Goal: Task Accomplishment & Management: Use online tool/utility

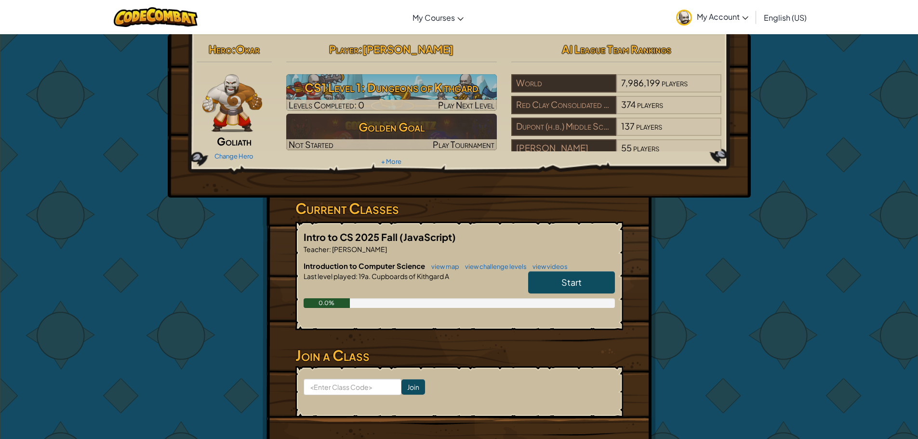
click at [557, 283] on link "Start" at bounding box center [571, 282] width 87 height 22
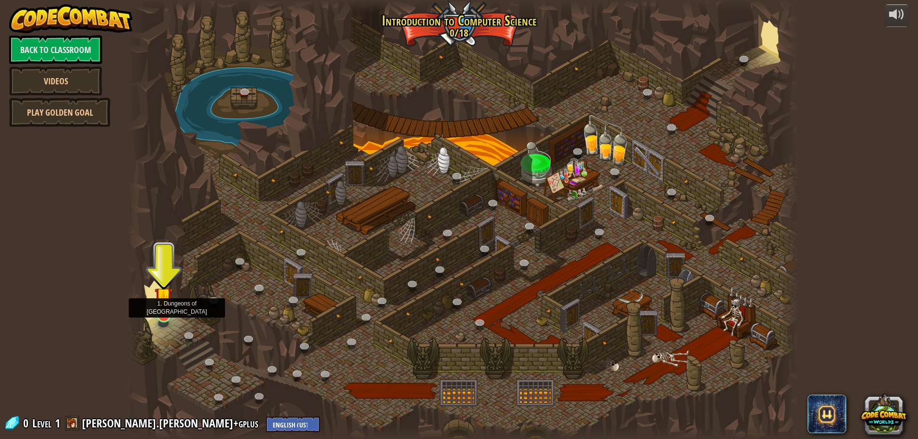
click at [162, 306] on img at bounding box center [164, 296] width 18 height 41
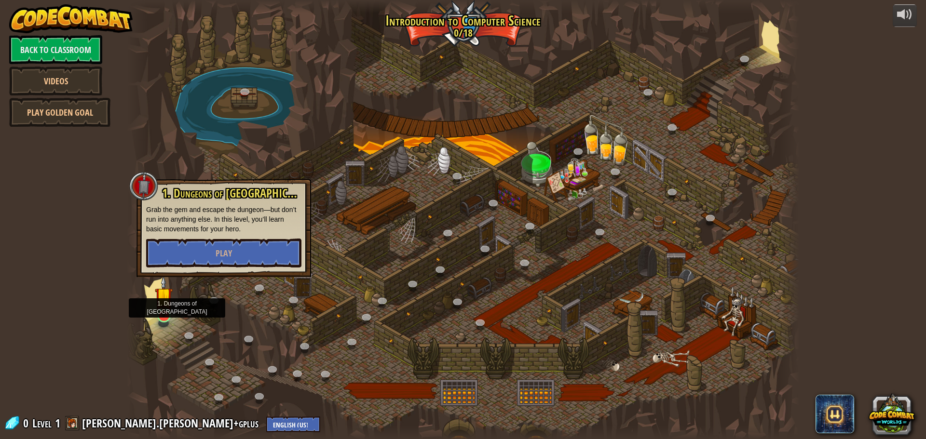
click at [162, 306] on img at bounding box center [164, 296] width 18 height 41
click at [186, 249] on button "Play" at bounding box center [223, 253] width 155 height 29
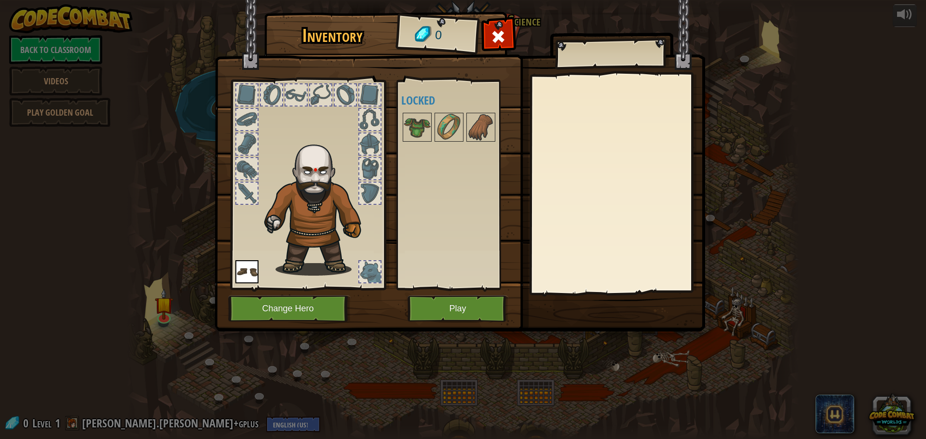
click at [319, 322] on img at bounding box center [460, 157] width 490 height 350
click at [423, 306] on button "Play" at bounding box center [457, 309] width 101 height 27
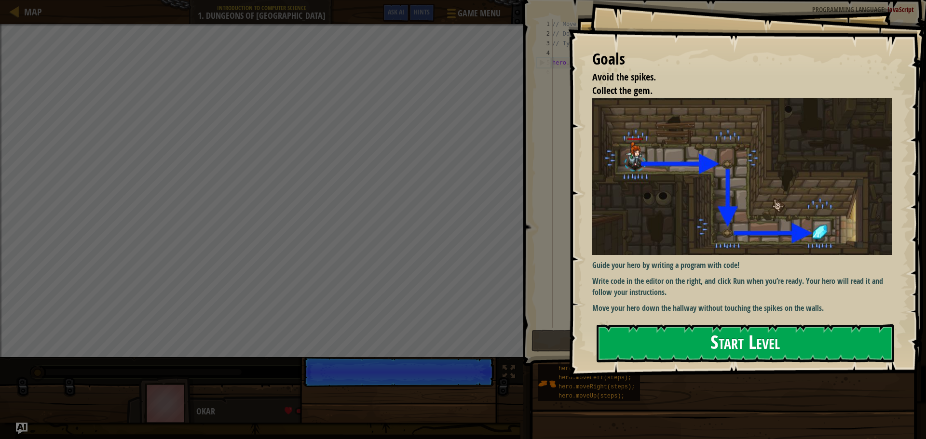
click at [630, 350] on button "Start Level" at bounding box center [744, 343] width 297 height 38
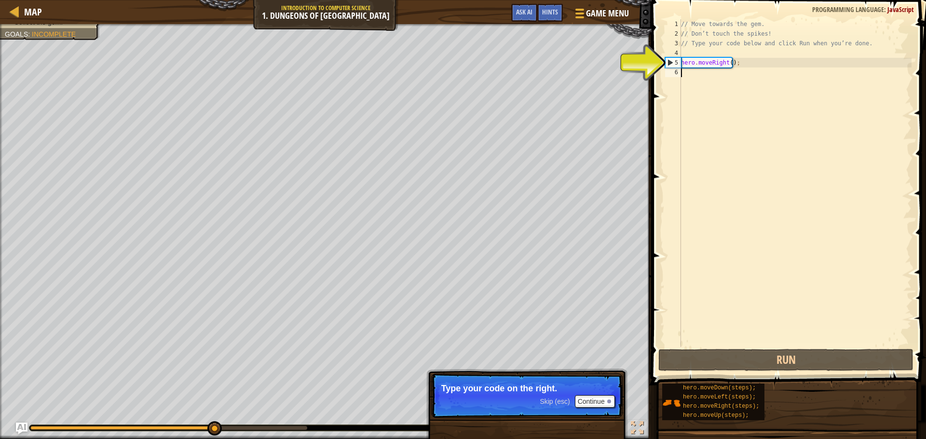
click at [708, 71] on div "// Move towards the gem. // Don’t touch the spikes! // Type your code below and…" at bounding box center [795, 192] width 232 height 347
click at [710, 67] on div "// Move towards the gem. // Don’t touch the spikes! // Type your code below and…" at bounding box center [795, 192] width 232 height 347
click at [710, 65] on div "// Move towards the gem. // Don’t touch the spikes! // Type your code below and…" at bounding box center [795, 192] width 232 height 347
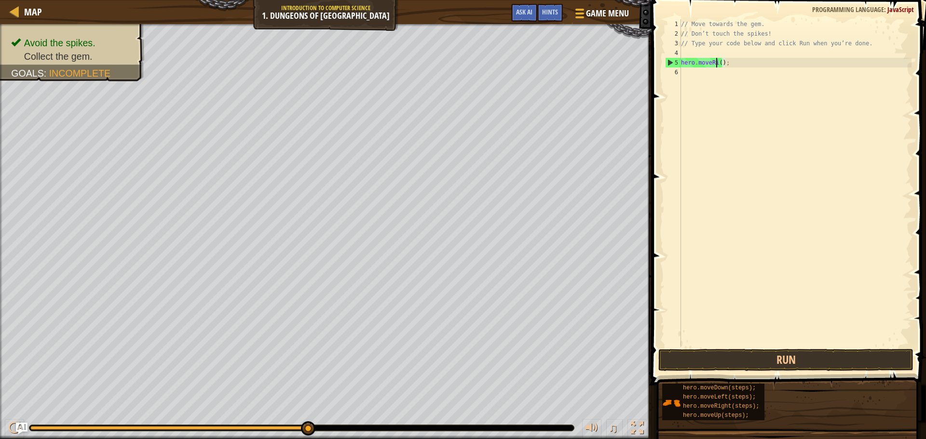
type textarea "hero();"
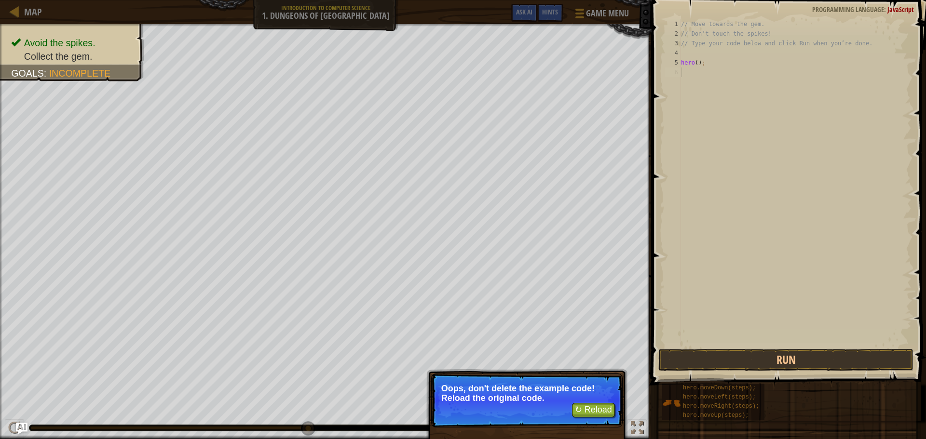
drag, startPoint x: 714, startPoint y: 76, endPoint x: 610, endPoint y: 418, distance: 357.3
click at [610, 418] on p "↻ Reload Oops, don't delete the example code! Reload the original code." at bounding box center [526, 401] width 191 height 54
click at [606, 410] on button "↻ Reload" at bounding box center [593, 410] width 43 height 14
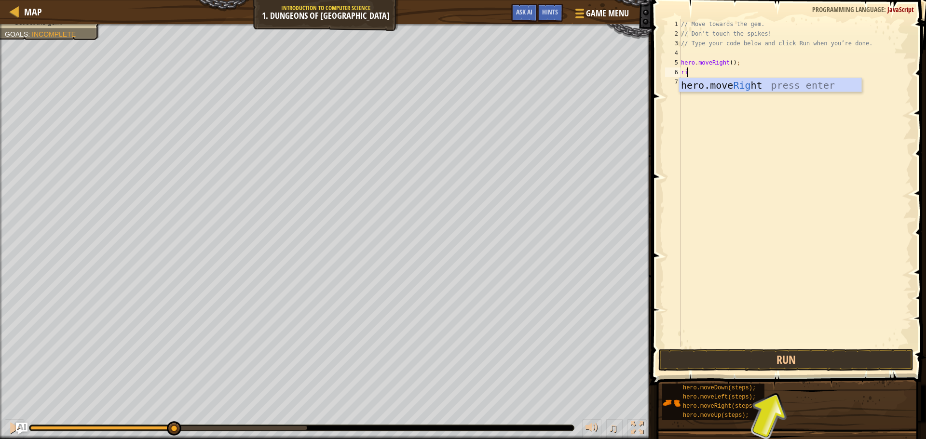
scroll to position [4, 0]
type textarea "r"
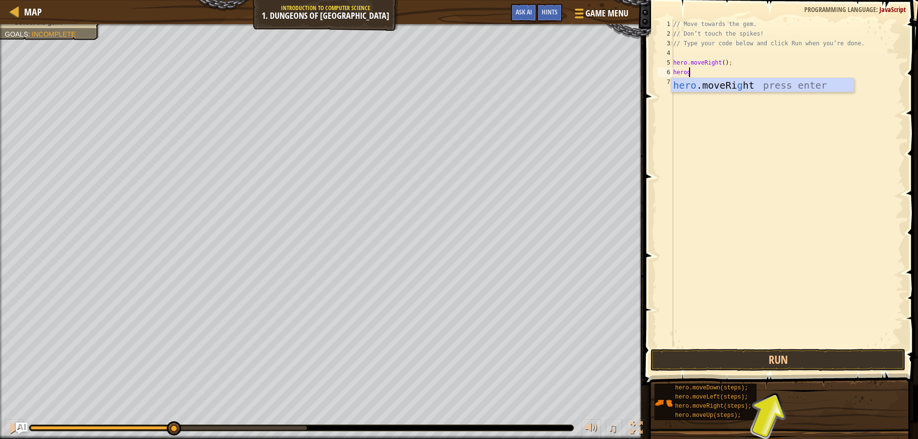
scroll to position [4, 1]
type textarea "herogodown"
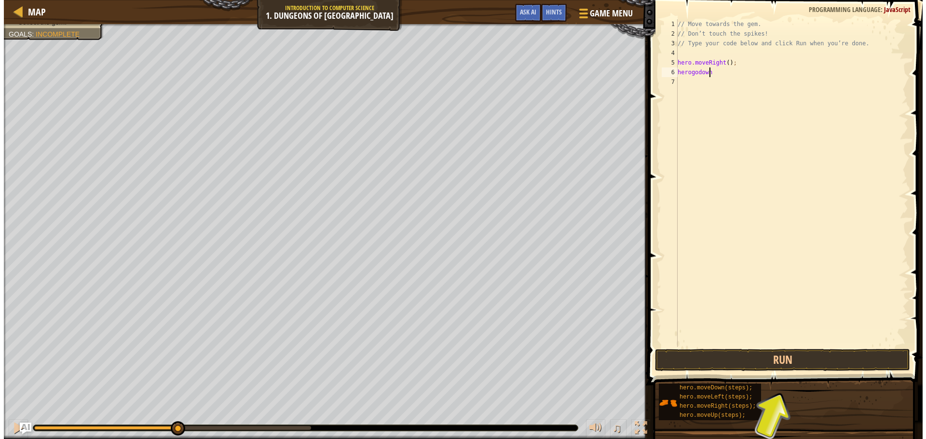
scroll to position [4, 0]
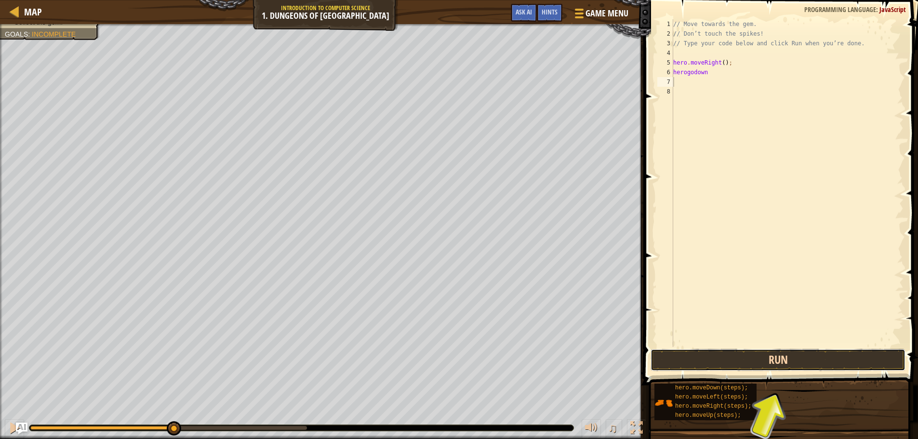
click at [713, 358] on button "Run" at bounding box center [778, 360] width 255 height 22
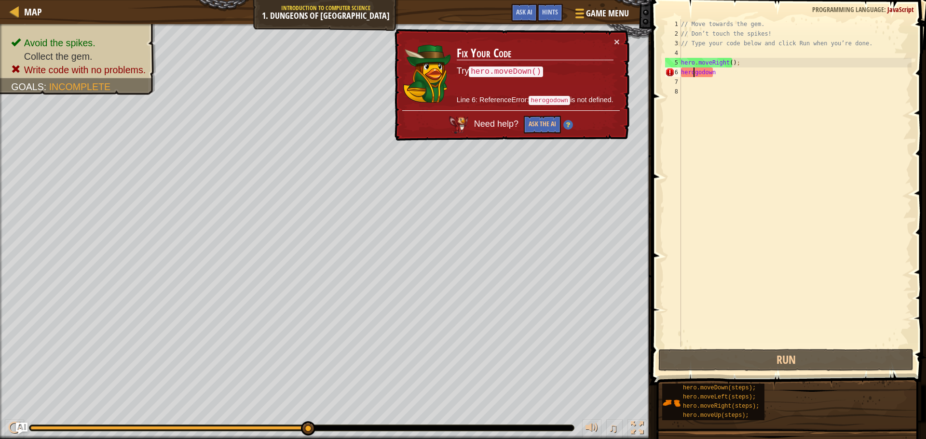
click at [692, 74] on div "// Move towards the gem. // Don’t touch the spikes! // Type your code below and…" at bounding box center [795, 192] width 232 height 347
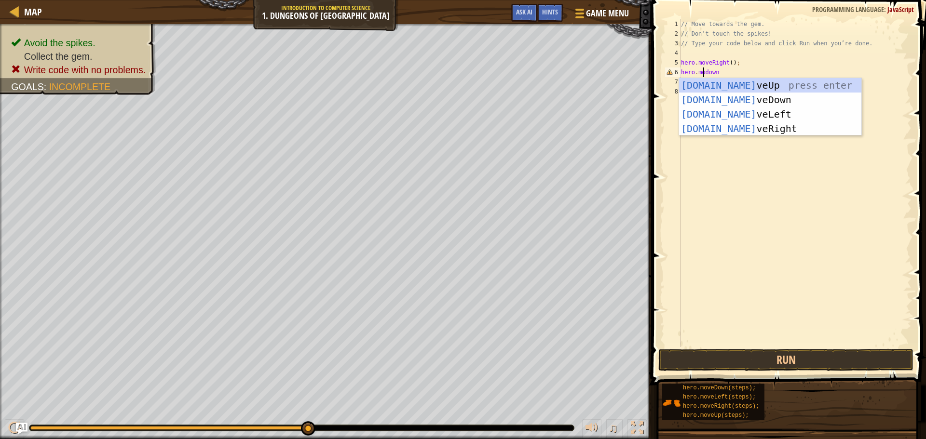
scroll to position [4, 2]
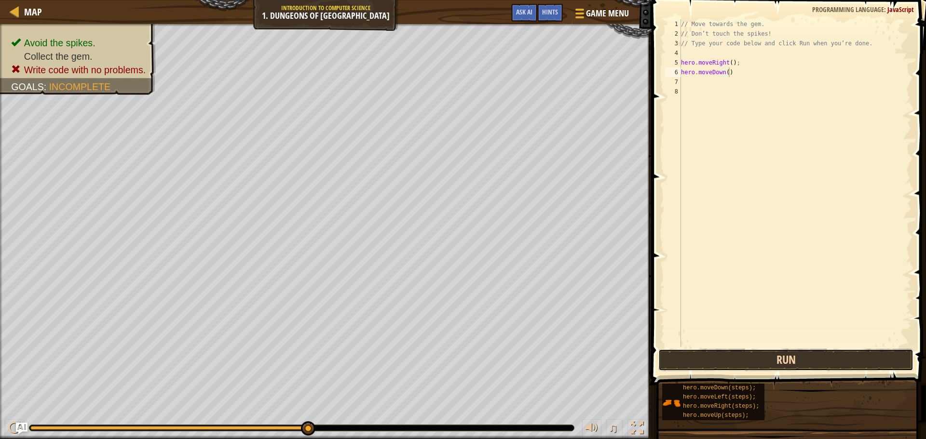
click at [744, 356] on button "Run" at bounding box center [785, 360] width 255 height 22
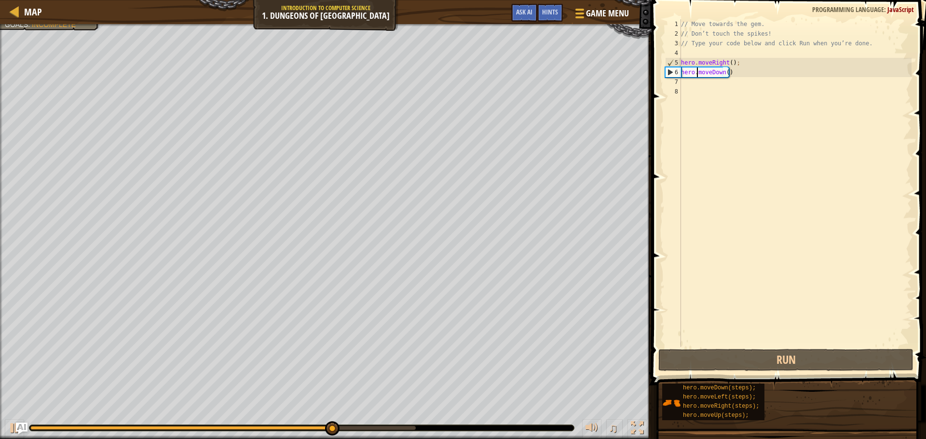
click at [698, 75] on div "// Move towards the gem. // Don’t touch the spikes! // Type your code below and…" at bounding box center [795, 192] width 232 height 347
click at [719, 74] on div "// Move towards the gem. // Don’t touch the spikes! // Type your code below and…" at bounding box center [795, 192] width 232 height 347
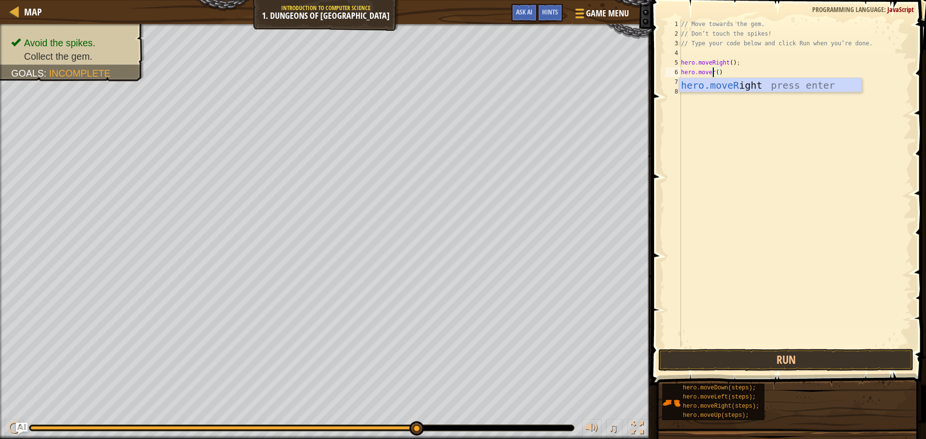
scroll to position [4, 3]
type textarea "hero.moveRight"
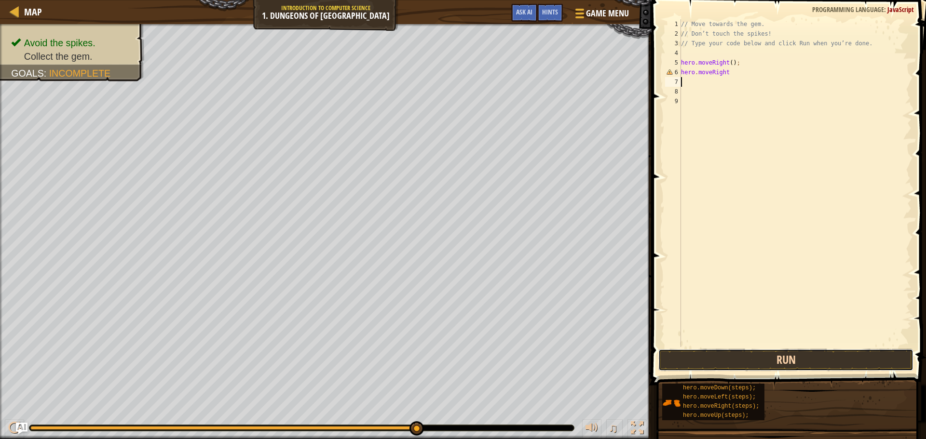
click at [734, 367] on button "Run" at bounding box center [785, 360] width 255 height 22
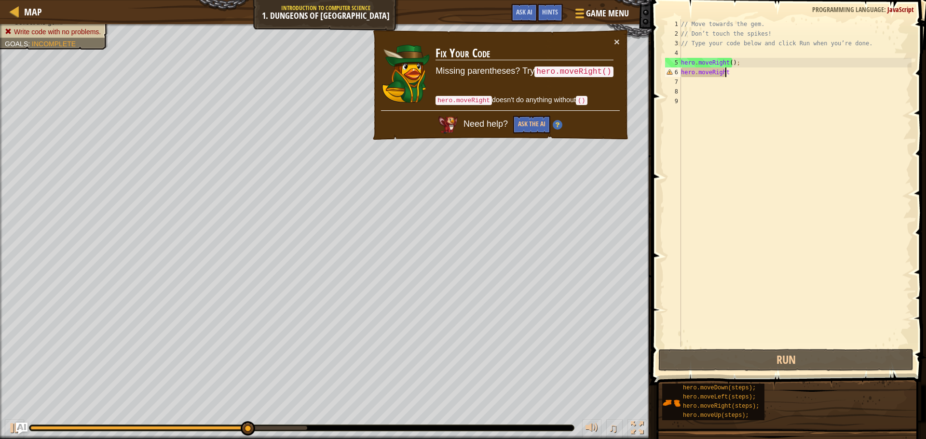
click at [729, 75] on div "// Move towards the gem. // Don’t touch the spikes! // Type your code below and…" at bounding box center [795, 192] width 232 height 347
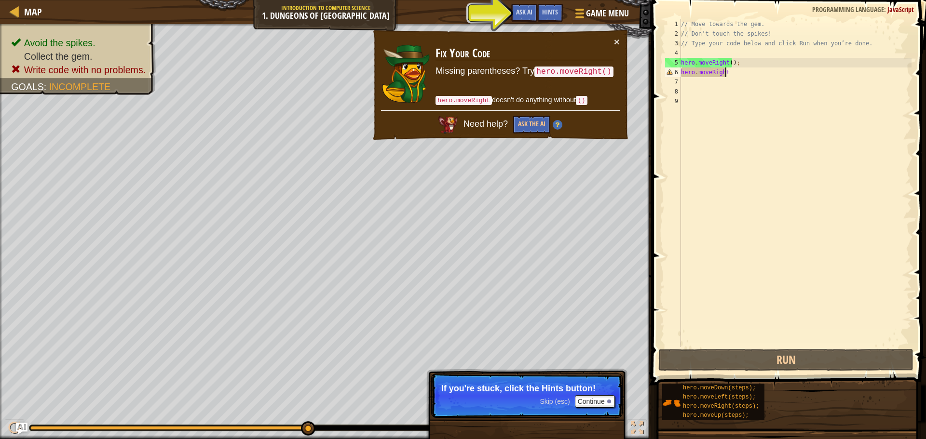
scroll to position [4, 3]
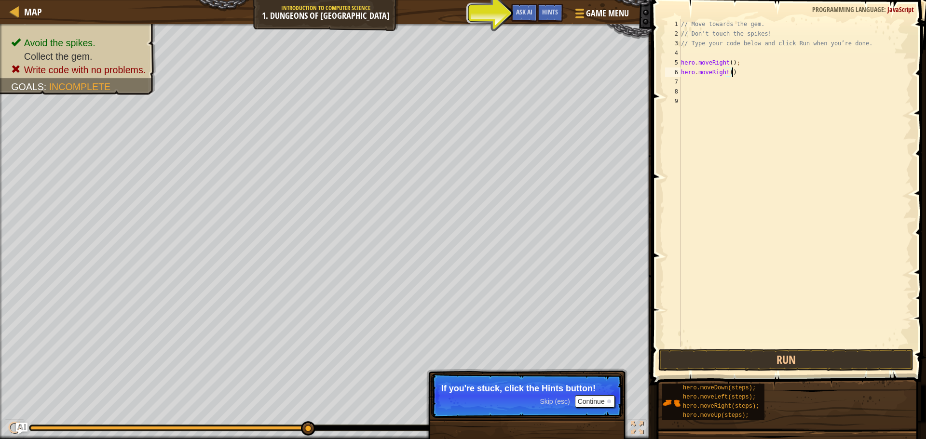
type textarea "hero.moveRight()"
click at [580, 398] on button "Continue" at bounding box center [595, 401] width 40 height 13
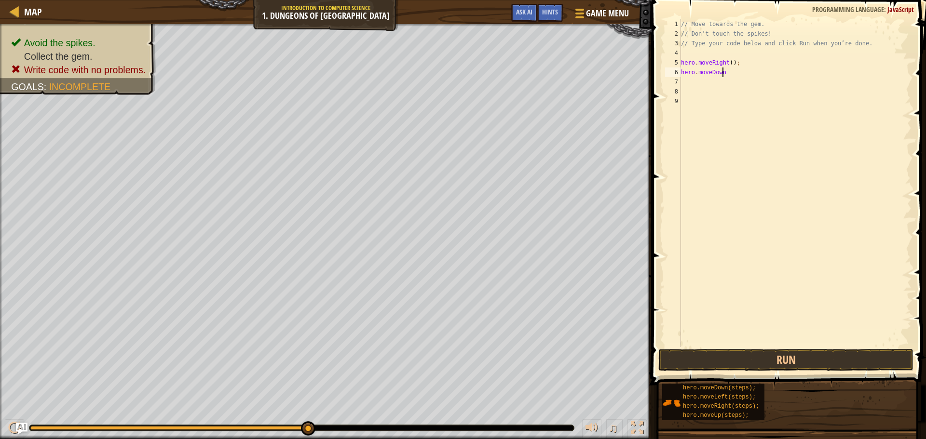
scroll to position [4, 3]
type textarea "hero.moveDown()"
click at [706, 355] on button "Run" at bounding box center [785, 360] width 255 height 22
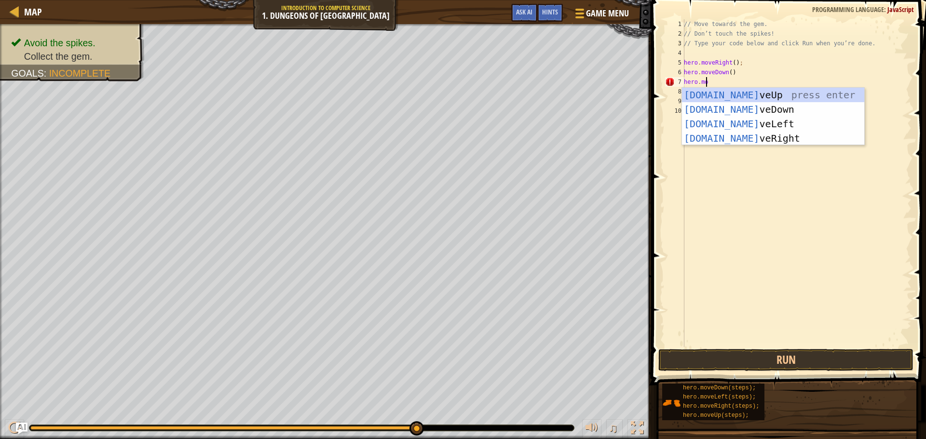
scroll to position [4, 1]
type textarea "hero.move"
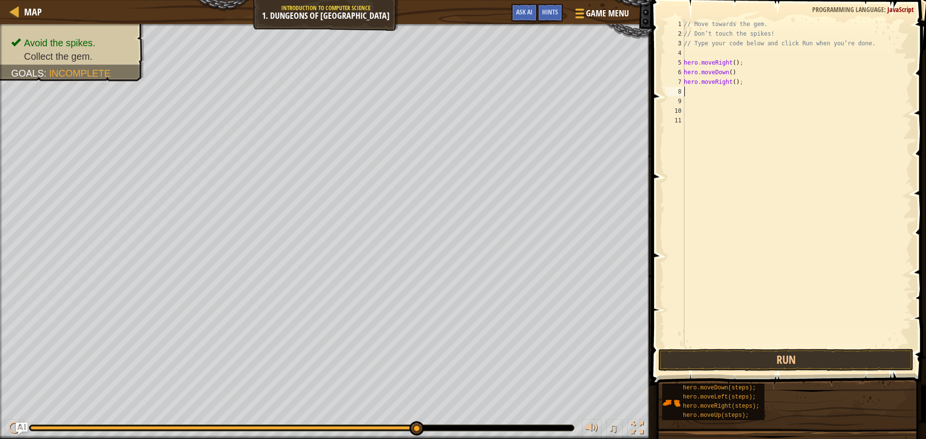
scroll to position [4, 0]
click at [711, 368] on button "Run" at bounding box center [785, 360] width 255 height 22
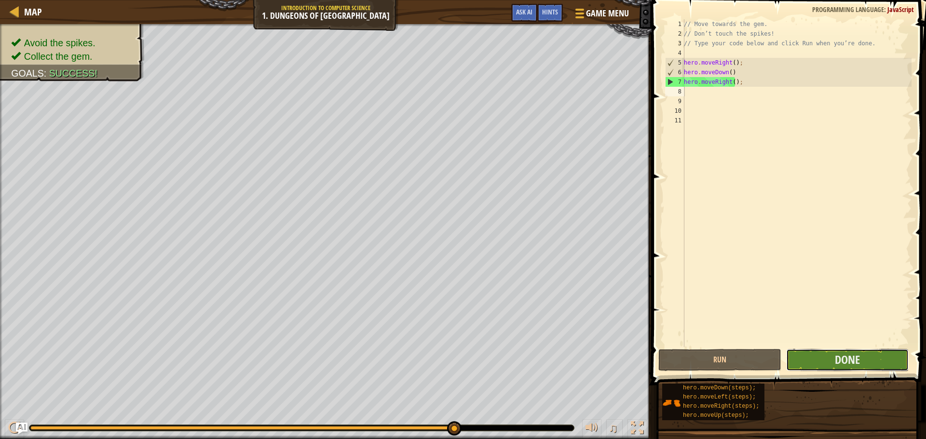
click at [876, 366] on button "Done" at bounding box center [847, 360] width 122 height 22
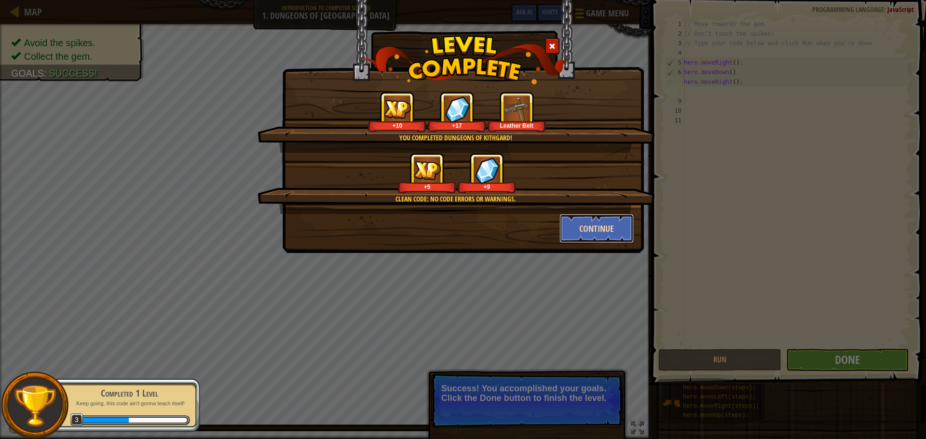
click at [579, 241] on button "Continue" at bounding box center [596, 228] width 75 height 29
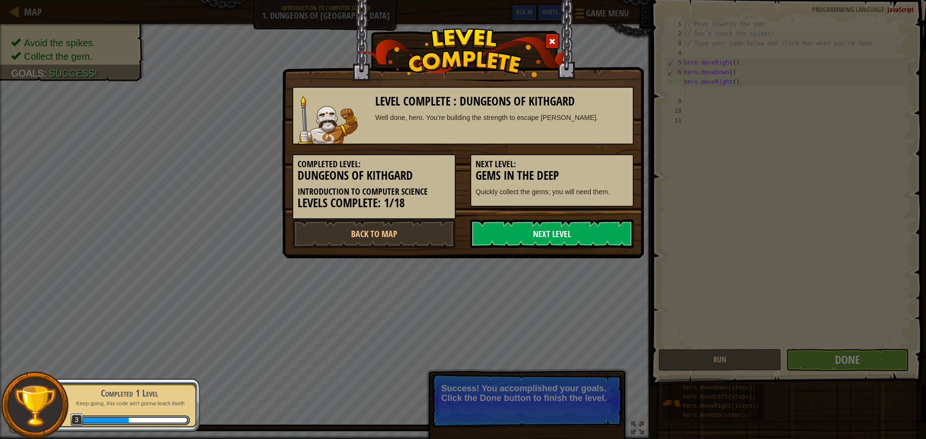
click at [490, 231] on link "Next Level" at bounding box center [551, 233] width 163 height 29
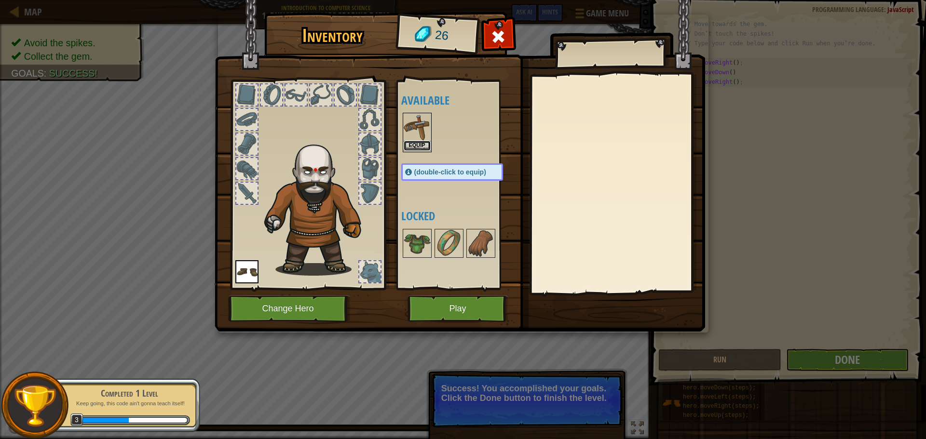
click at [418, 144] on button "Equip" at bounding box center [417, 146] width 27 height 10
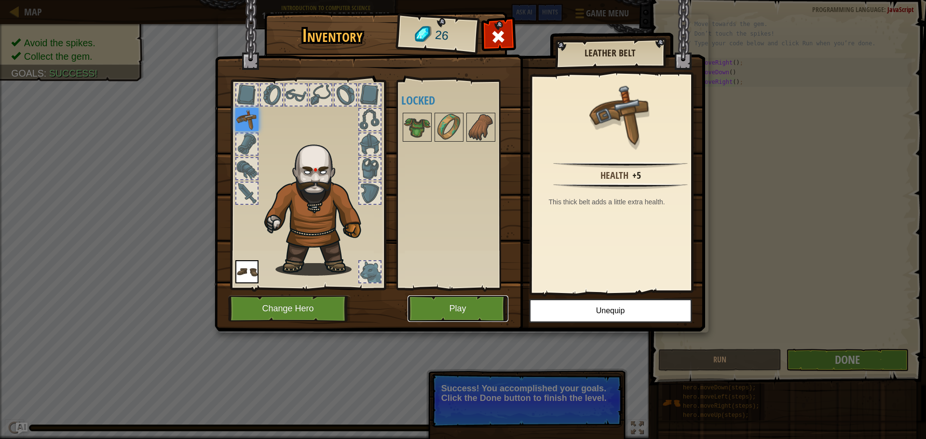
click at [449, 319] on button "Play" at bounding box center [457, 309] width 101 height 27
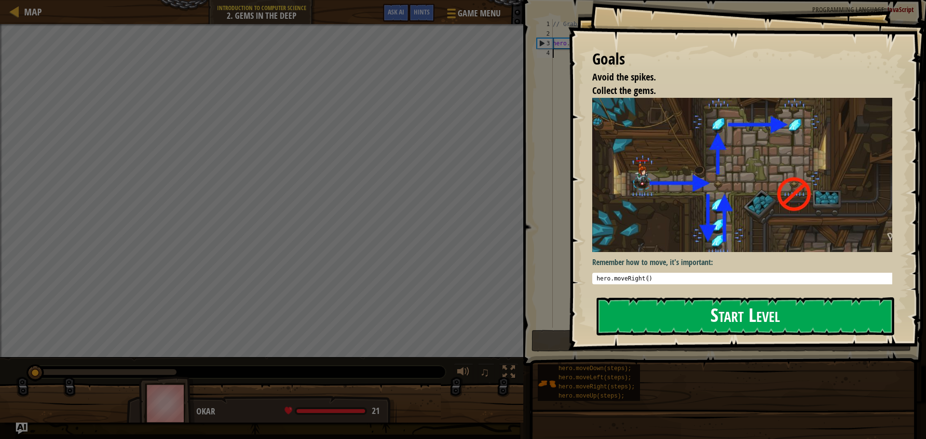
click at [730, 322] on button "Start Level" at bounding box center [744, 316] width 297 height 38
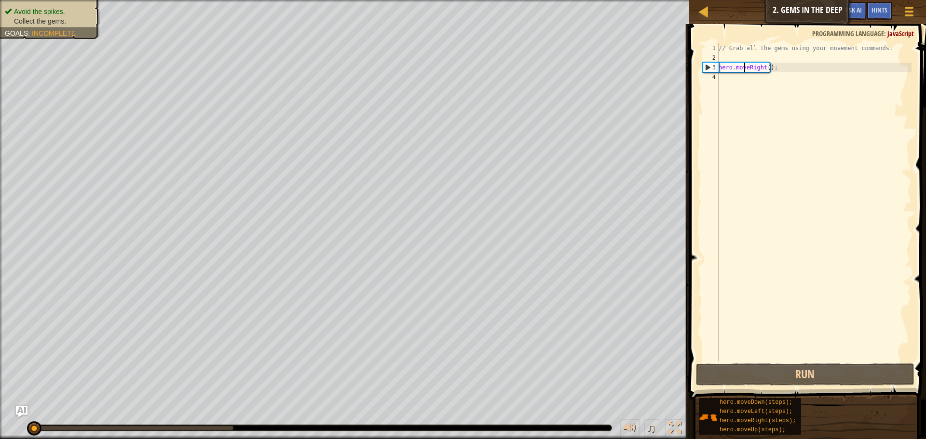
click at [742, 68] on div "// Grab all the gems using your movement commands. hero . moveRight ( ) ;" at bounding box center [813, 211] width 195 height 337
drag, startPoint x: 742, startPoint y: 68, endPoint x: 731, endPoint y: 68, distance: 11.1
click at [731, 68] on div "// Grab all the gems using your movement commands. hero . moveRight ( ) ;" at bounding box center [813, 211] width 195 height 337
drag, startPoint x: 719, startPoint y: 69, endPoint x: 751, endPoint y: 71, distance: 31.4
click at [751, 71] on div "// Grab all the gems using your movement commands. hero . moveRight ( ) ;" at bounding box center [813, 211] width 195 height 337
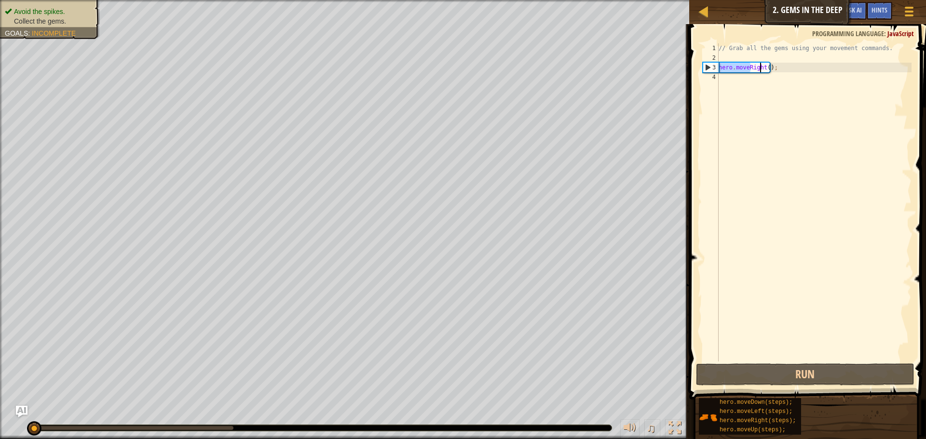
type textarea "ighhero.moveRt();"
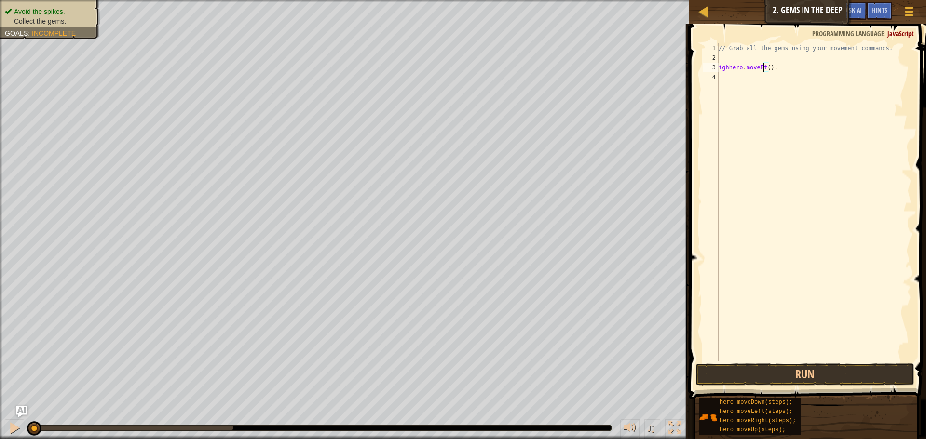
click at [762, 69] on div "// Grab all the gems using your movement commands. ighhero . moveRt ( ) ;" at bounding box center [813, 211] width 195 height 337
click at [801, 381] on button "Run" at bounding box center [805, 375] width 218 height 22
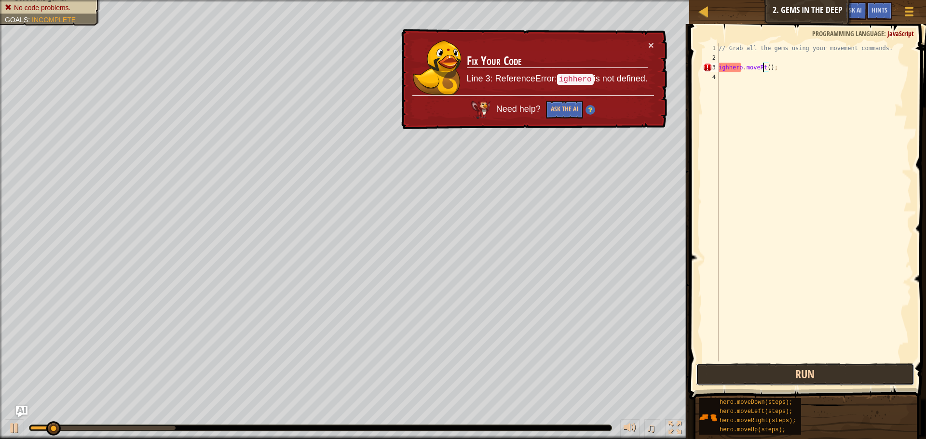
click at [801, 381] on button "Run" at bounding box center [805, 375] width 218 height 22
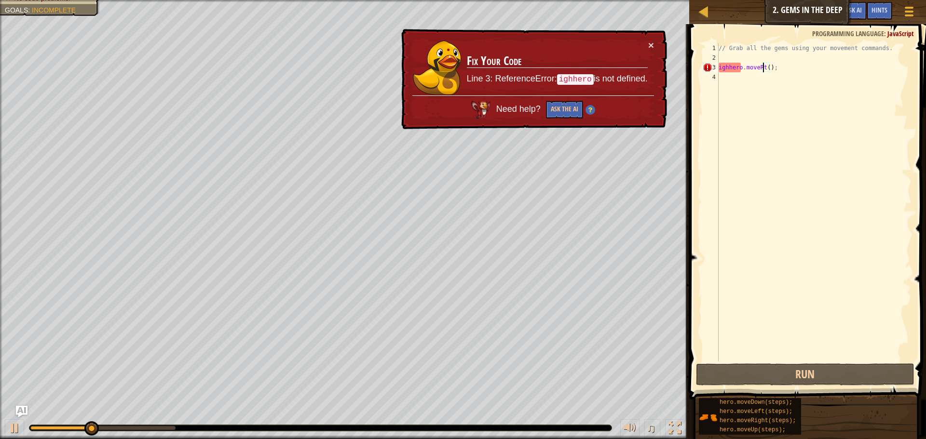
click at [583, 79] on code "ighhero" at bounding box center [575, 80] width 37 height 11
click at [705, 6] on div at bounding box center [704, 11] width 12 height 12
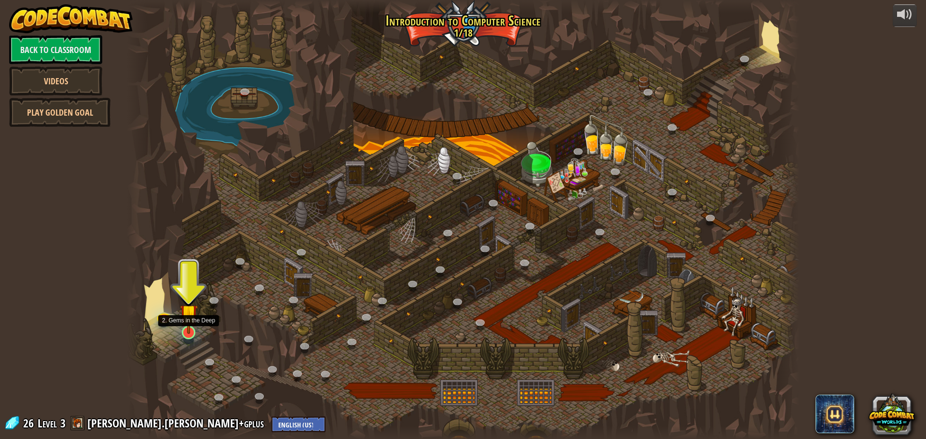
click at [194, 323] on img at bounding box center [189, 313] width 18 height 41
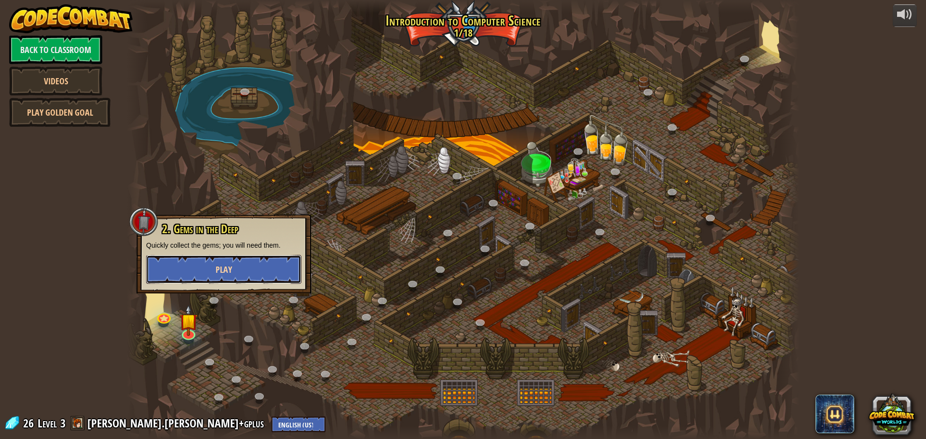
drag, startPoint x: 194, startPoint y: 323, endPoint x: 183, endPoint y: 256, distance: 67.1
click at [183, 256] on button "Play" at bounding box center [223, 269] width 155 height 29
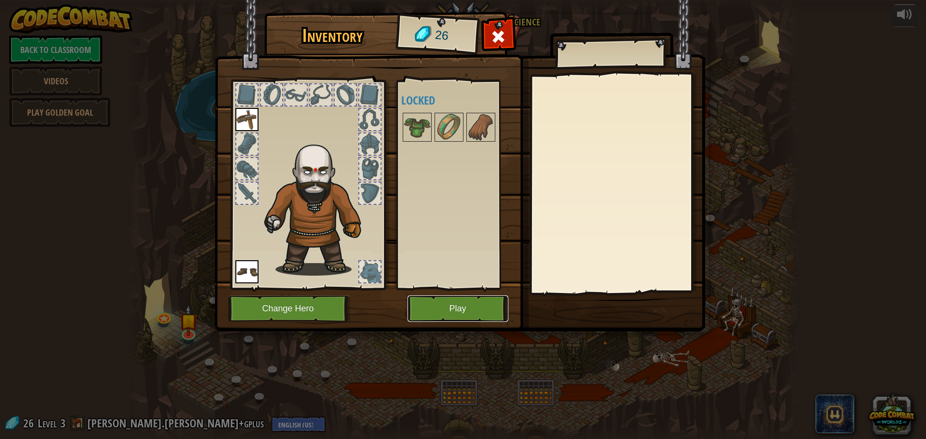
click at [475, 316] on button "Play" at bounding box center [457, 309] width 101 height 27
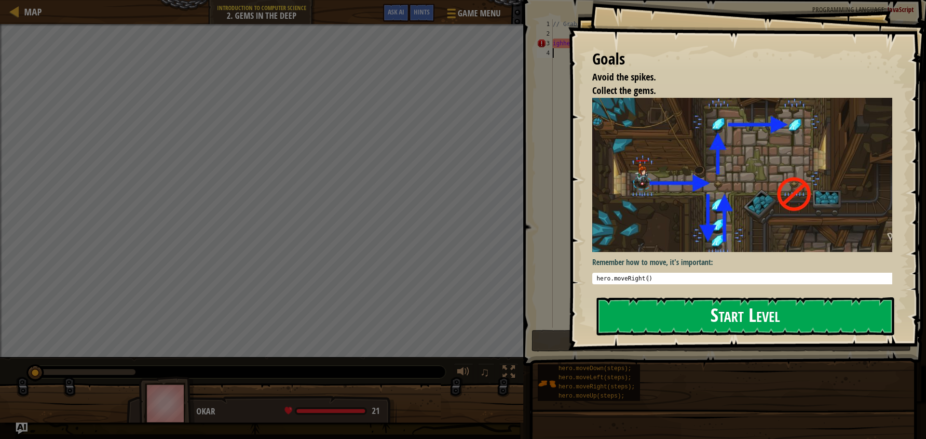
click at [638, 318] on button "Start Level" at bounding box center [744, 316] width 297 height 38
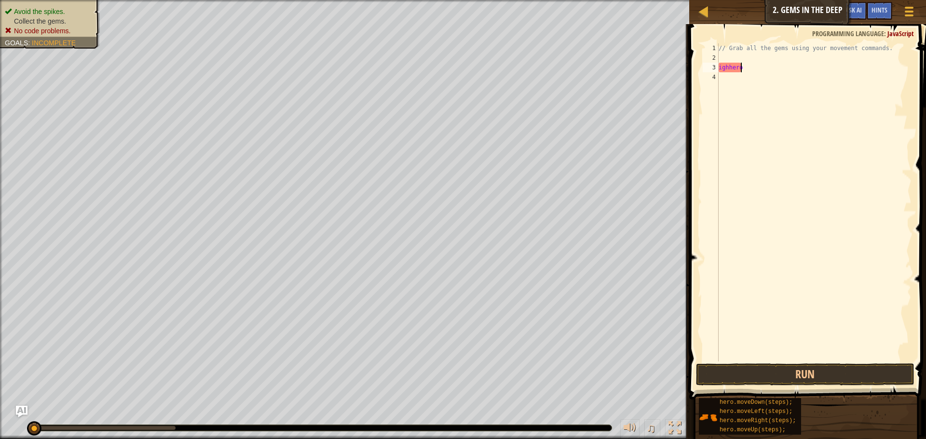
type textarea "i"
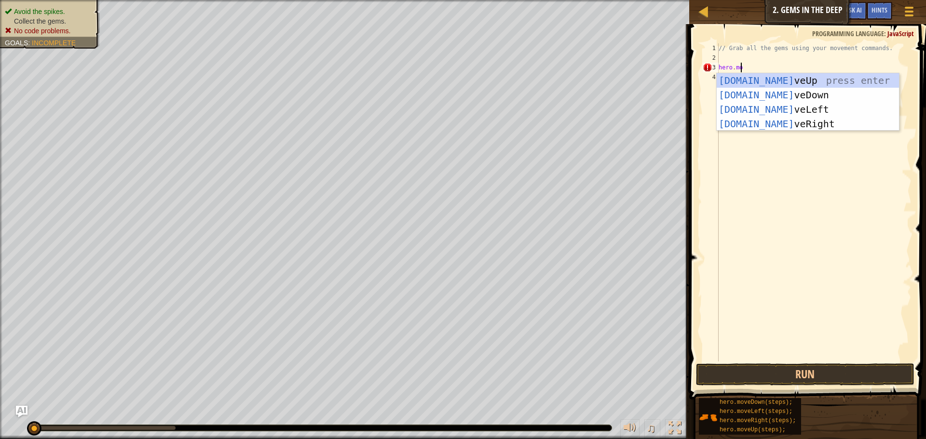
scroll to position [4, 1]
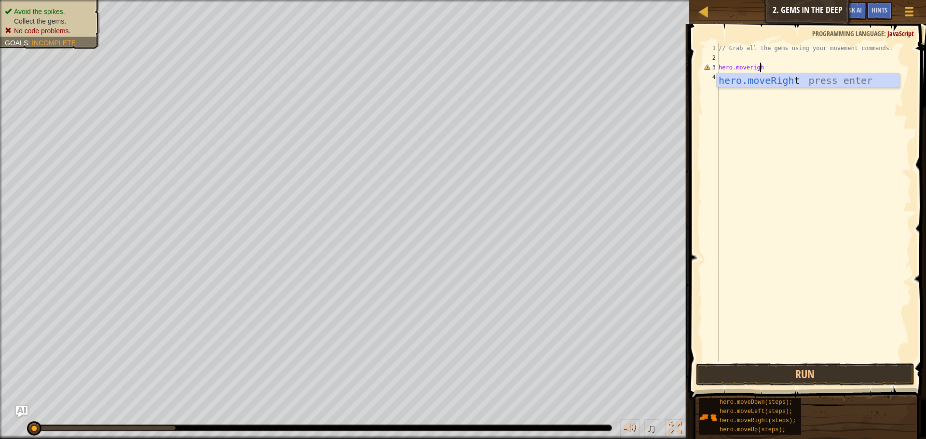
type textarea "hero.moveright"
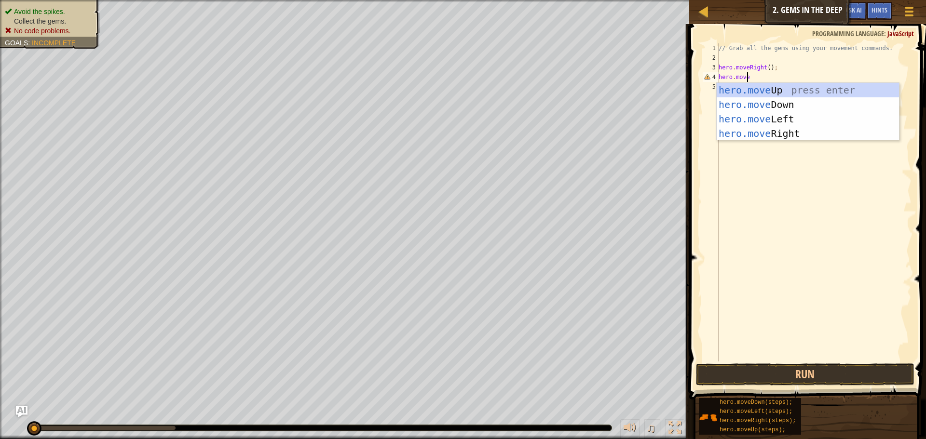
scroll to position [4, 2]
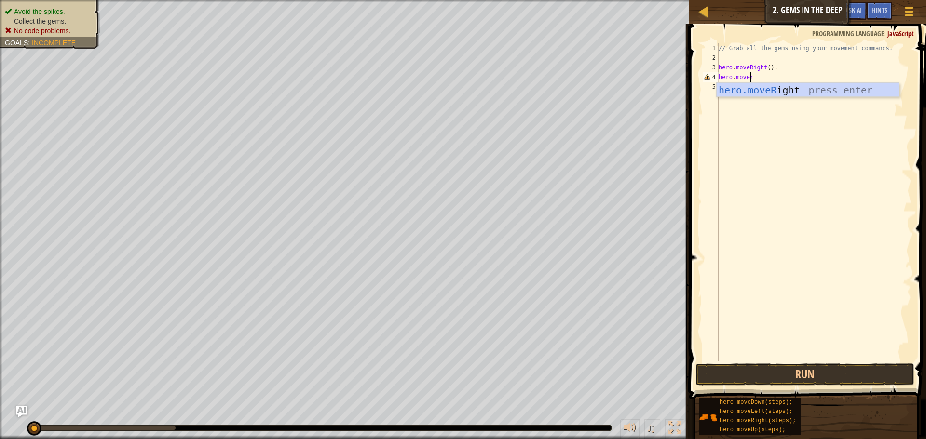
type textarea "hero.moveri"
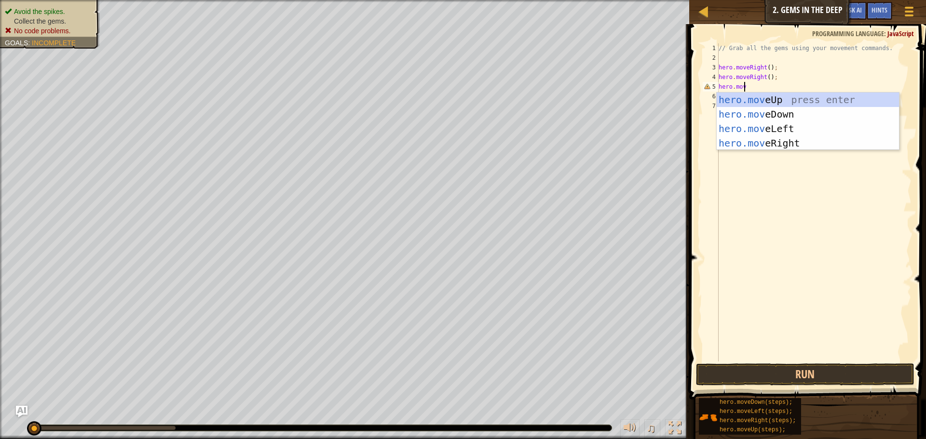
scroll to position [4, 2]
type textarea "hero.move"
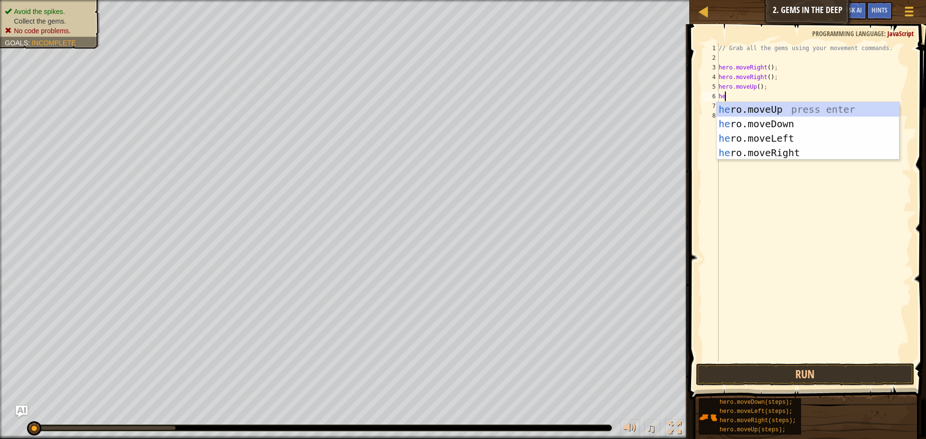
scroll to position [4, 0]
type textarea "hero"
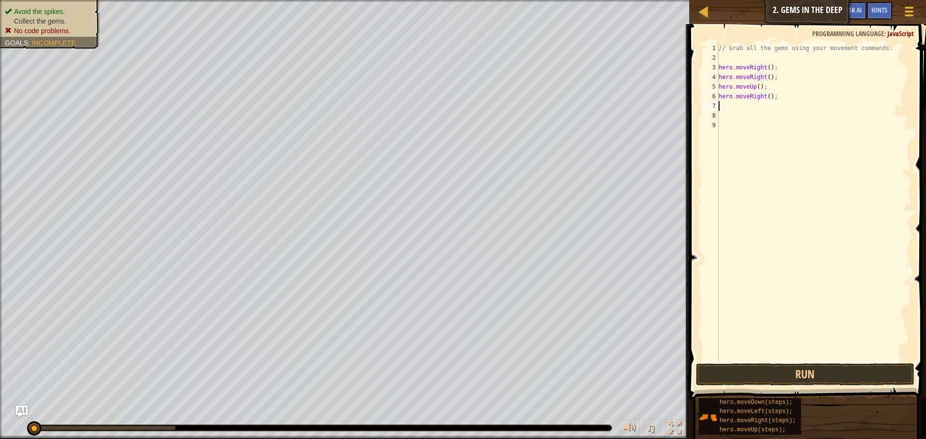
scroll to position [4, 0]
click at [808, 369] on button "Run" at bounding box center [805, 375] width 218 height 22
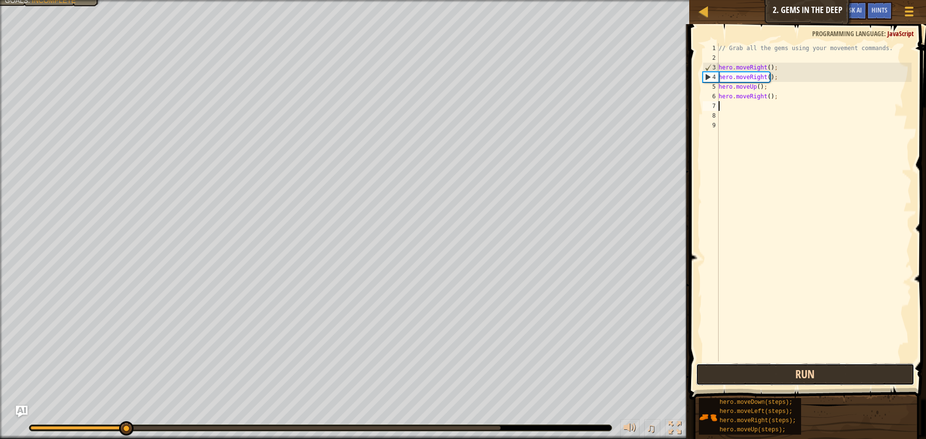
click at [808, 369] on button "Run" at bounding box center [805, 375] width 218 height 22
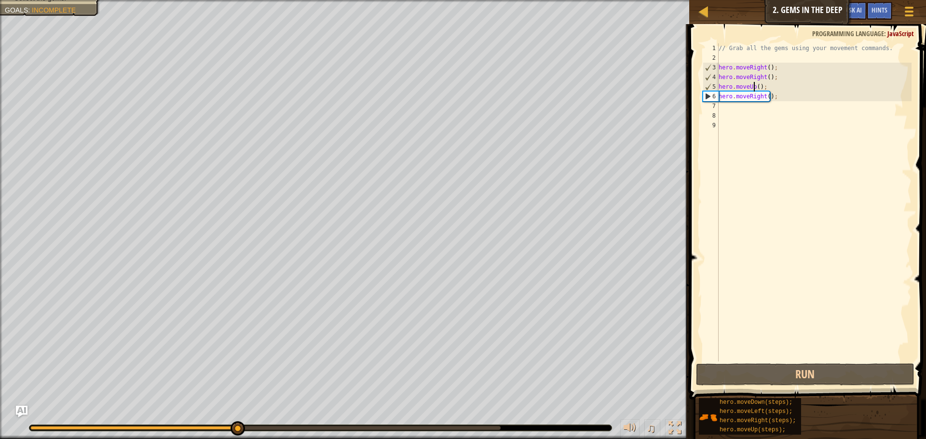
click at [752, 85] on div "// Grab all the gems using your movement commands. hero . moveRight ( ) ; hero …" at bounding box center [813, 211] width 195 height 337
click at [758, 78] on div "// Grab all the gems using your movement commands. hero . moveRight ( ) ; hero …" at bounding box center [813, 211] width 195 height 337
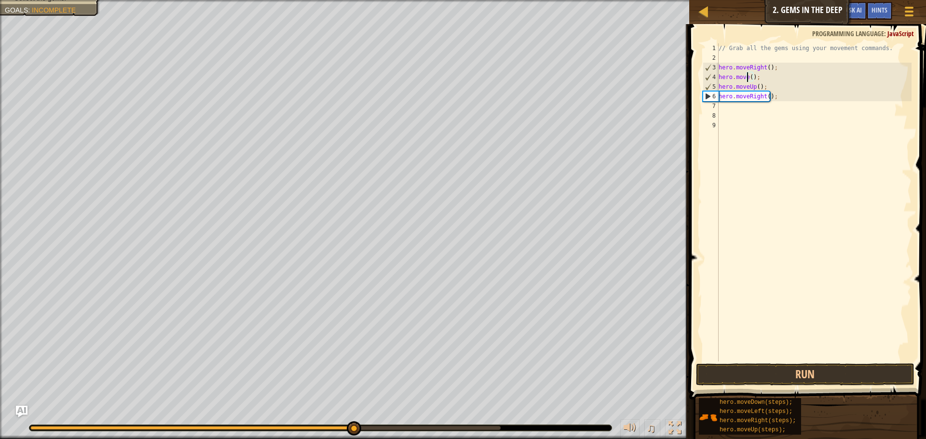
scroll to position [4, 3]
click at [754, 88] on div "// Grab all the gems using your movement commands. hero . moveRight ( ) ; hero …" at bounding box center [813, 211] width 195 height 337
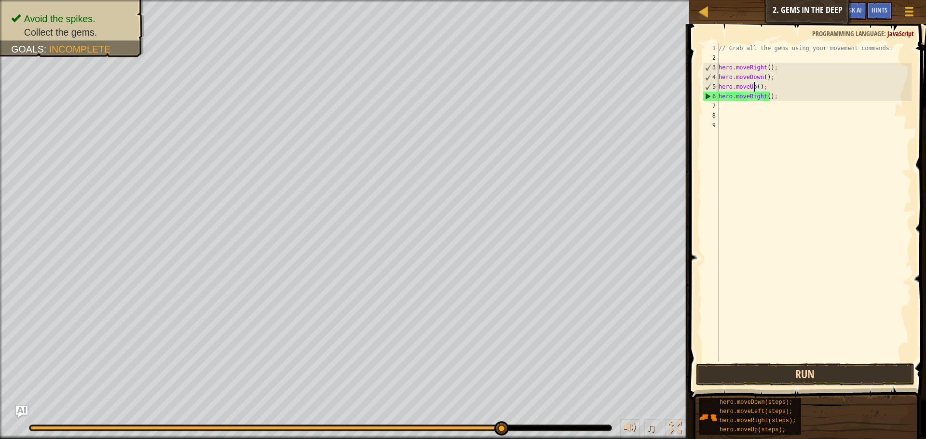
type textarea "hero.moveUp();"
click at [770, 375] on button "Run" at bounding box center [805, 375] width 218 height 22
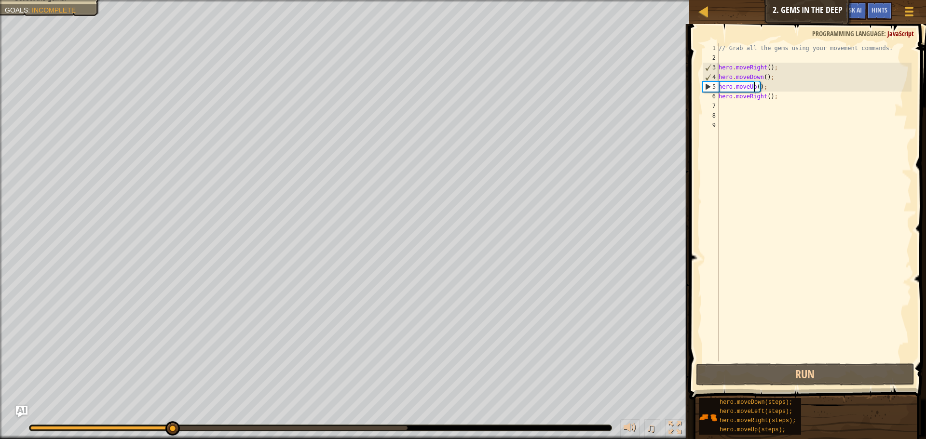
click at [722, 101] on div "// Grab all the gems using your movement commands. hero . moveRight ( ) ; hero …" at bounding box center [813, 211] width 195 height 337
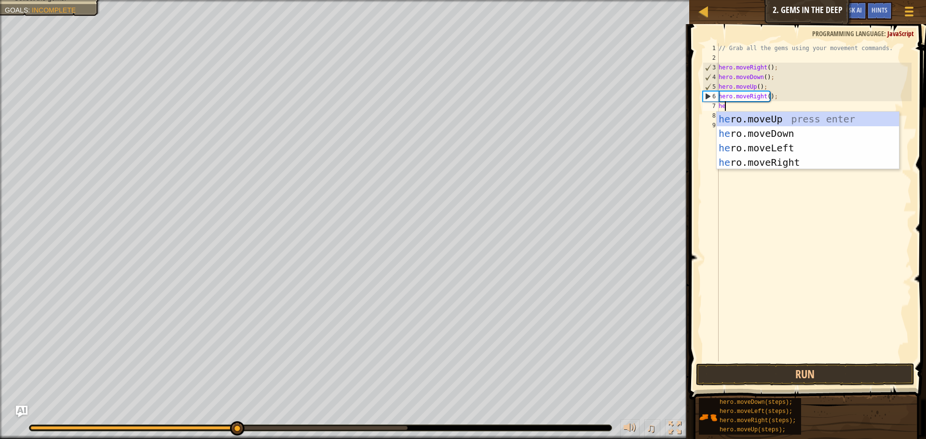
type textarea "her"
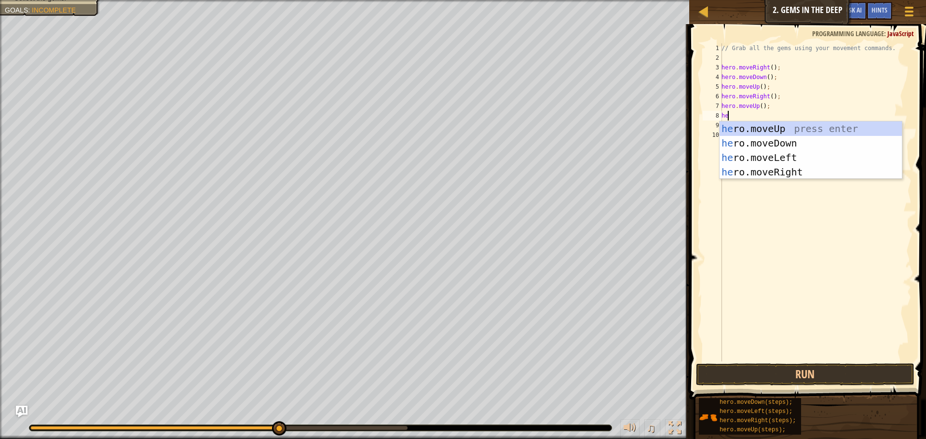
type textarea "her"
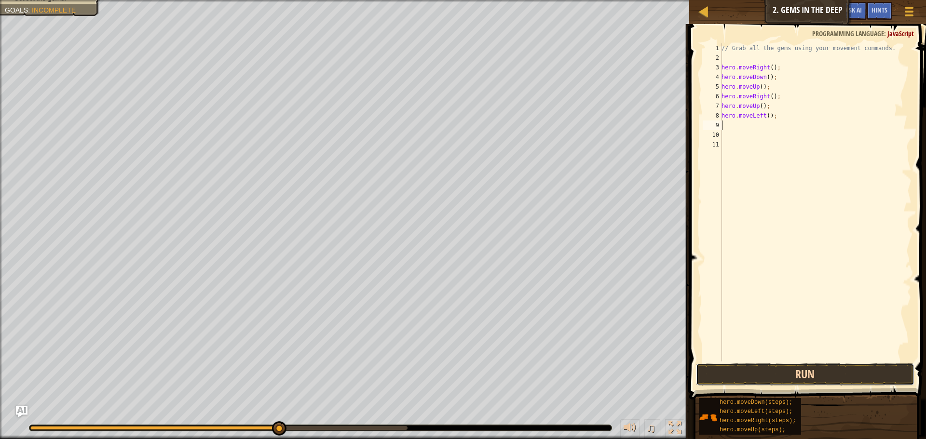
click at [734, 376] on button "Run" at bounding box center [805, 375] width 218 height 22
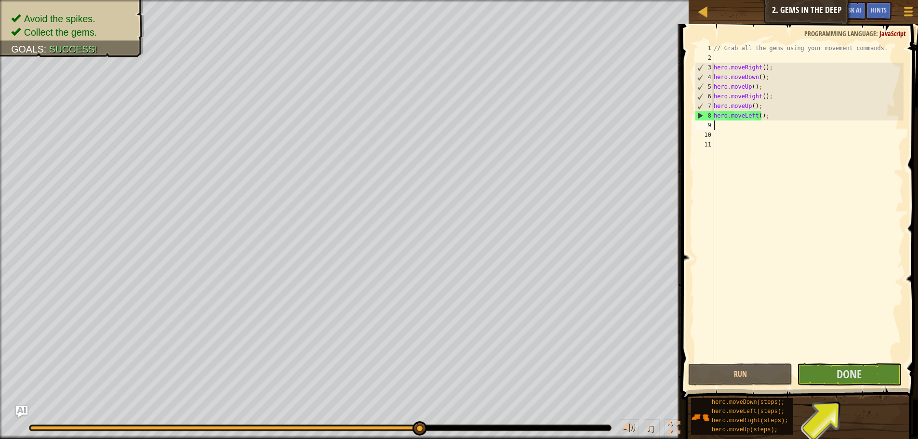
click at [731, 129] on div "// Grab all the gems using your movement commands. hero . moveRight ( ) ; hero …" at bounding box center [808, 211] width 192 height 337
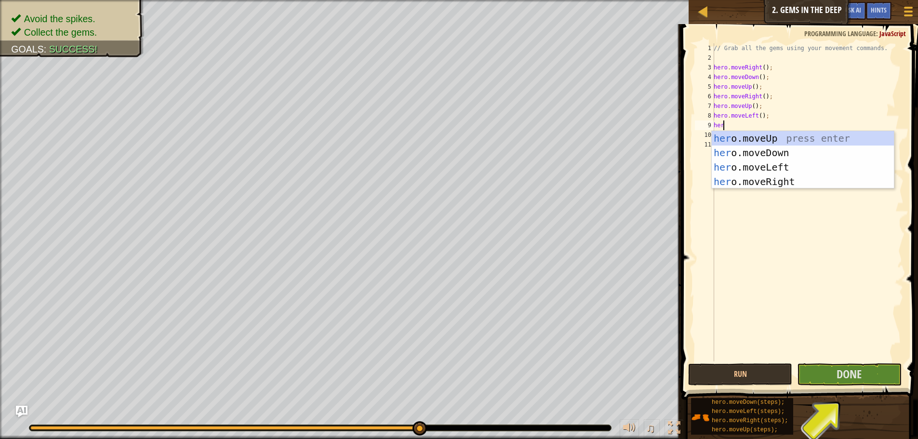
scroll to position [4, 0]
type textarea "hero"
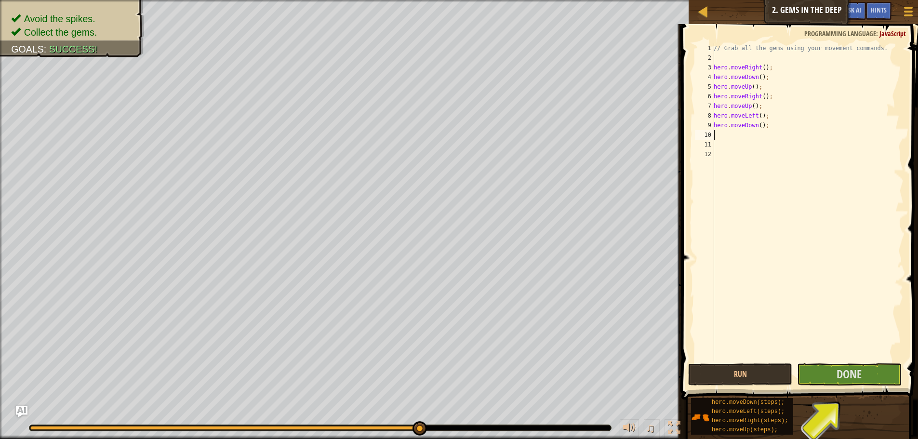
scroll to position [4, 0]
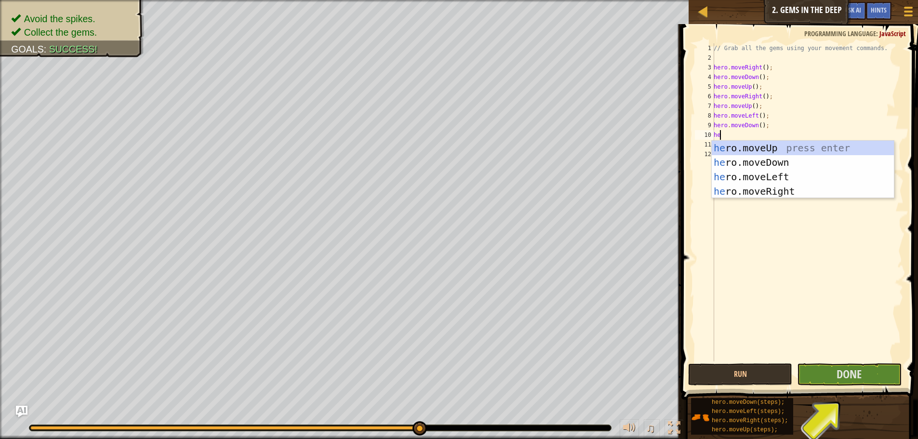
type textarea "her"
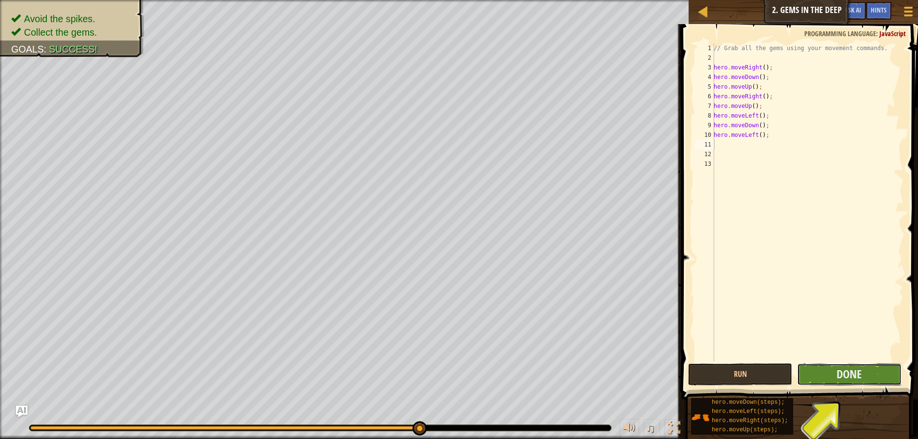
click at [868, 377] on button "Done" at bounding box center [849, 375] width 104 height 22
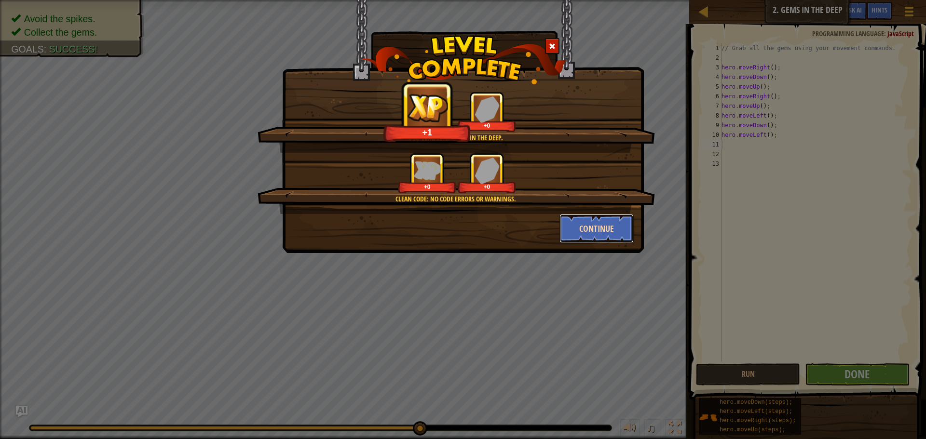
click at [586, 234] on button "Continue" at bounding box center [596, 228] width 75 height 29
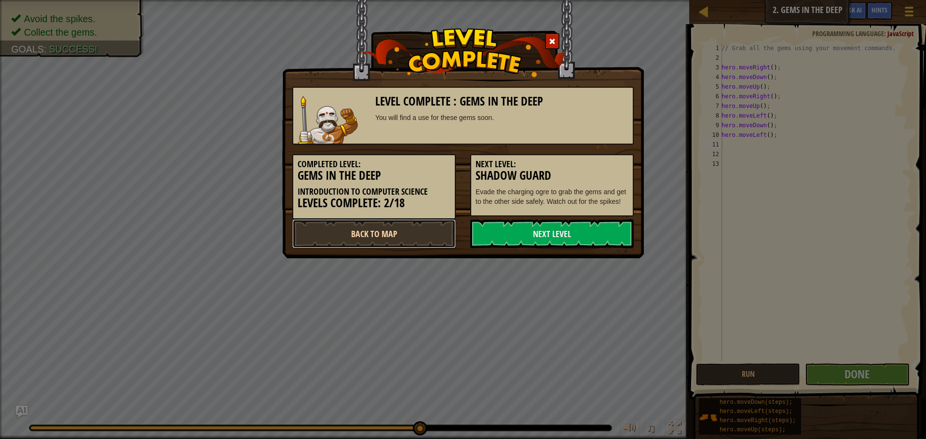
click at [436, 223] on link "Back to Map" at bounding box center [373, 233] width 163 height 29
